Goal: Navigation & Orientation: Find specific page/section

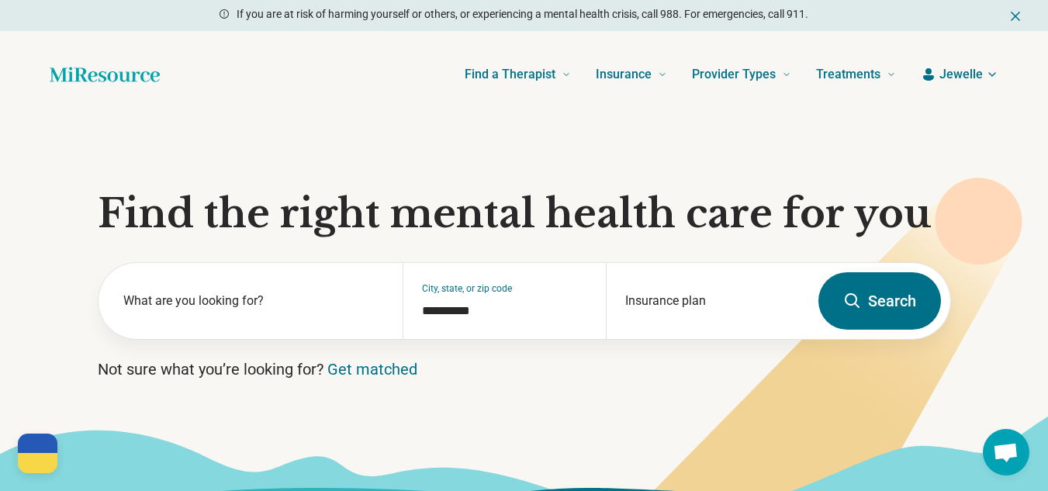
click at [992, 78] on icon "button" at bounding box center [992, 74] width 12 height 12
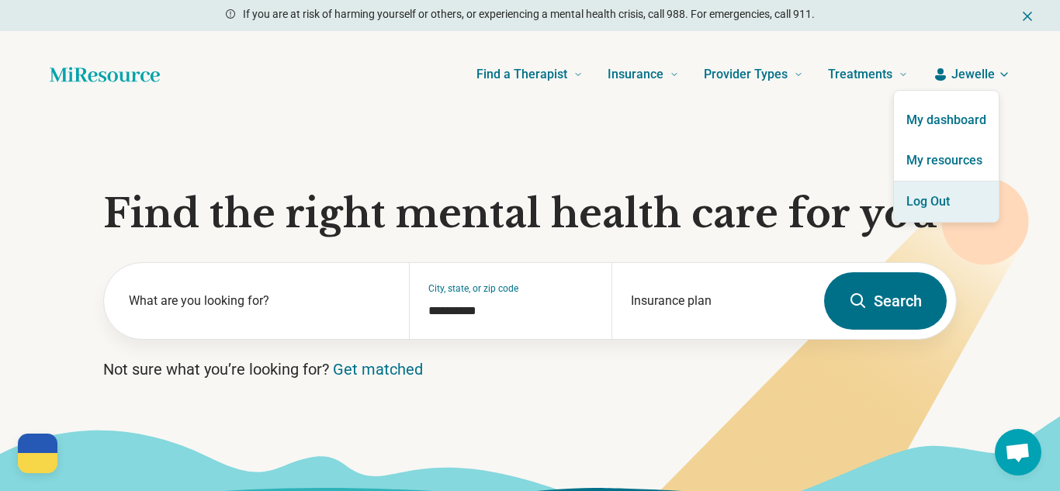
click at [960, 208] on button "Log Out" at bounding box center [946, 202] width 105 height 40
click at [953, 191] on button "Log Out" at bounding box center [946, 202] width 105 height 40
click at [955, 201] on button "Log Out" at bounding box center [946, 202] width 105 height 40
click at [937, 199] on button "Log Out" at bounding box center [946, 202] width 105 height 40
click at [928, 202] on button "Log Out" at bounding box center [946, 202] width 105 height 40
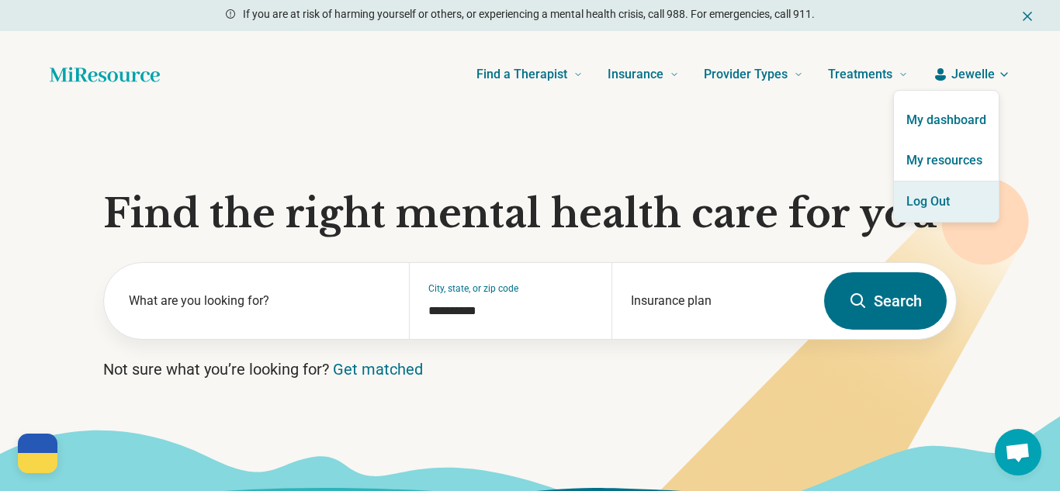
click at [928, 202] on button "Log Out" at bounding box center [946, 202] width 105 height 40
click at [960, 199] on button "Log Out" at bounding box center [946, 202] width 105 height 40
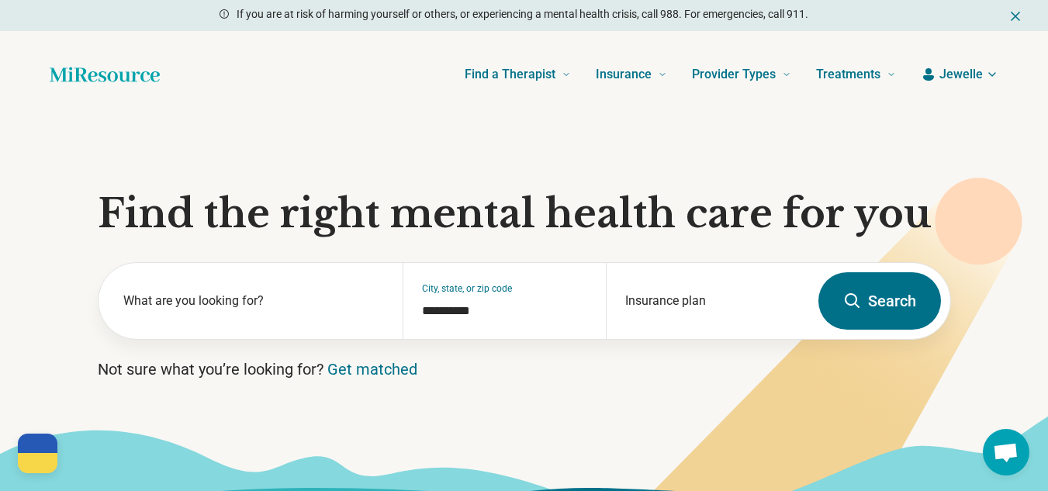
drag, startPoint x: 1006, startPoint y: 192, endPoint x: 999, endPoint y: 154, distance: 38.7
click at [1003, 171] on section "**********" at bounding box center [524, 316] width 1048 height 396
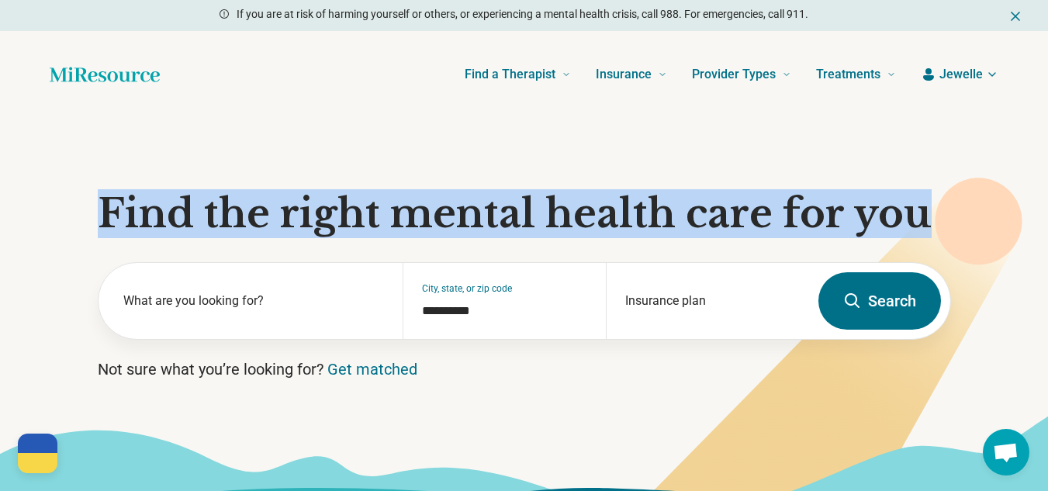
click at [994, 70] on icon "button" at bounding box center [992, 74] width 12 height 12
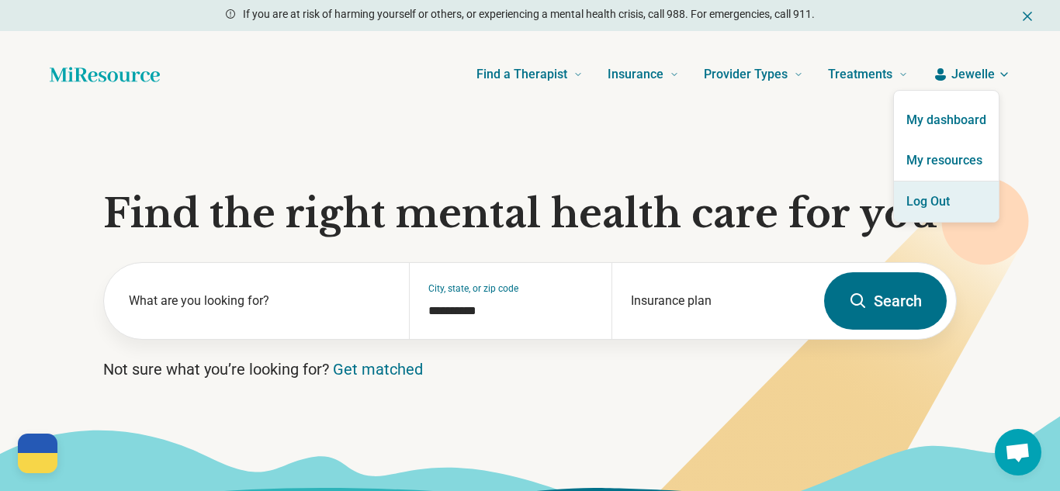
click at [919, 204] on button "Log Out" at bounding box center [946, 202] width 105 height 40
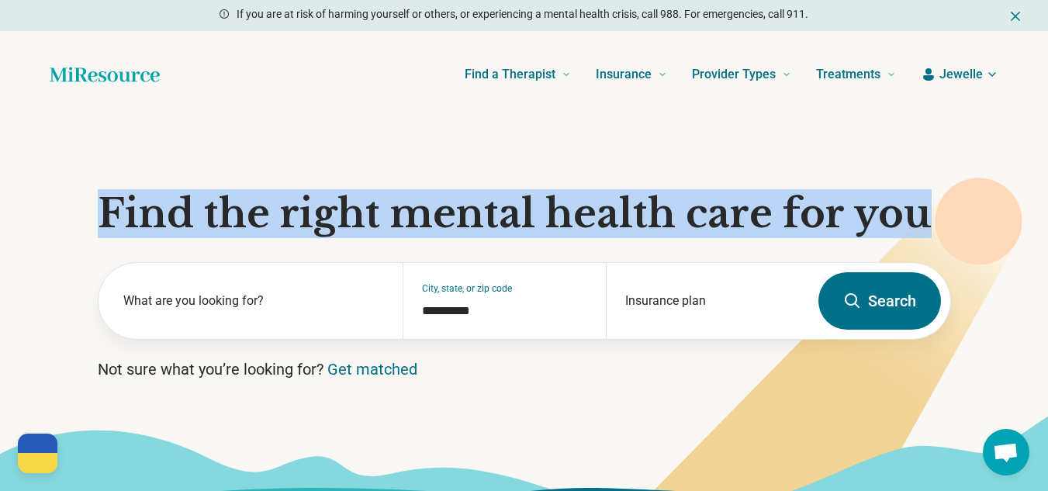
click at [981, 74] on span "Jewelle" at bounding box center [961, 74] width 43 height 19
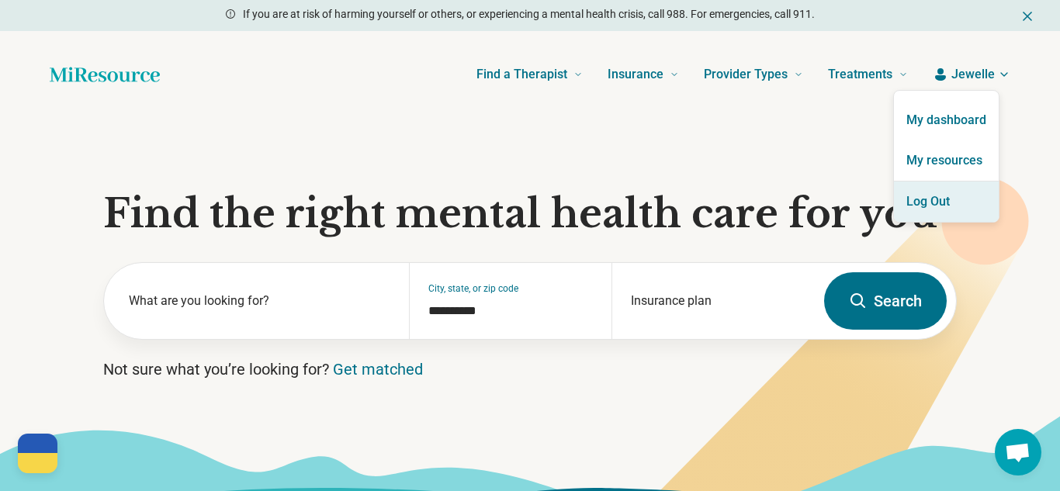
click at [926, 208] on button "Log Out" at bounding box center [946, 202] width 105 height 40
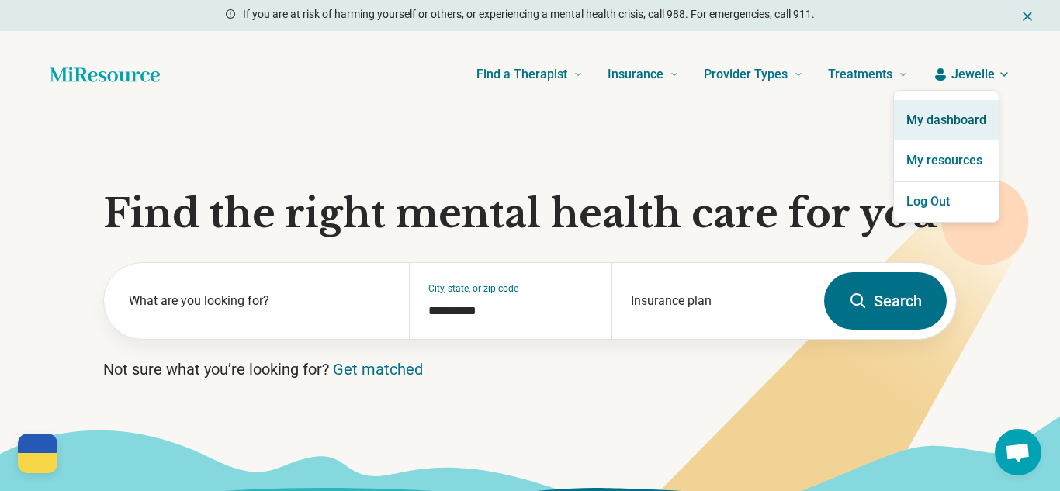
click at [935, 118] on link "My dashboard" at bounding box center [946, 120] width 105 height 40
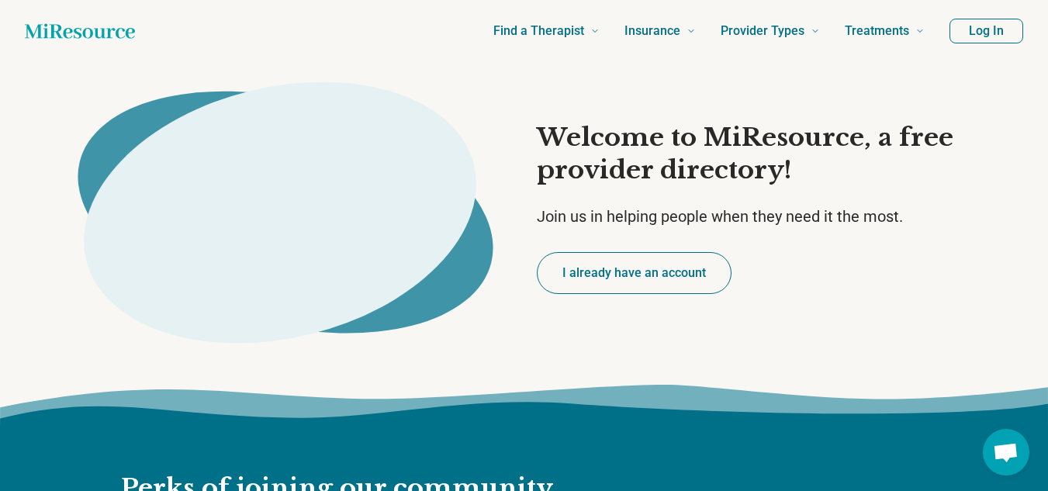
click at [665, 165] on h1 "Welcome to MiResource, a free provider directory!" at bounding box center [766, 154] width 459 height 64
